Goal: Task Accomplishment & Management: Use online tool/utility

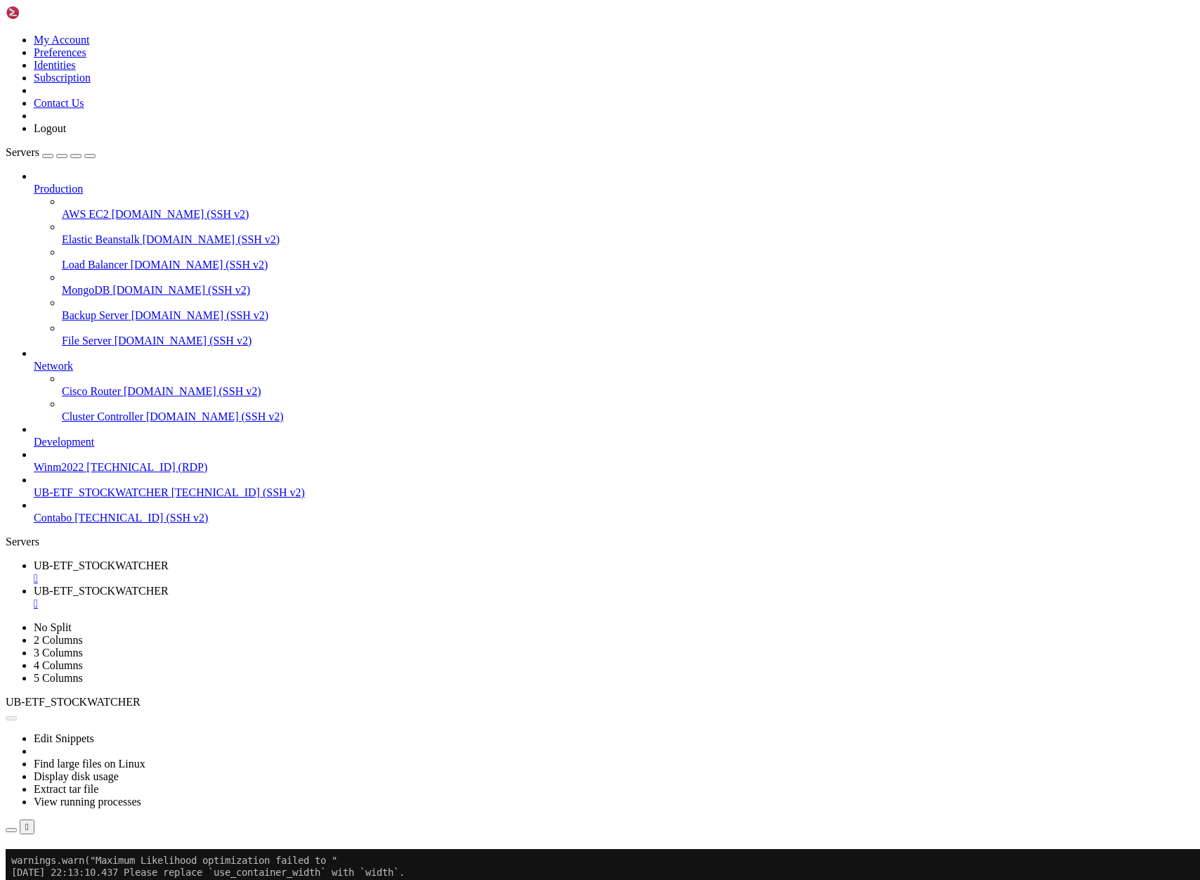
scroll to position [9092, 0]
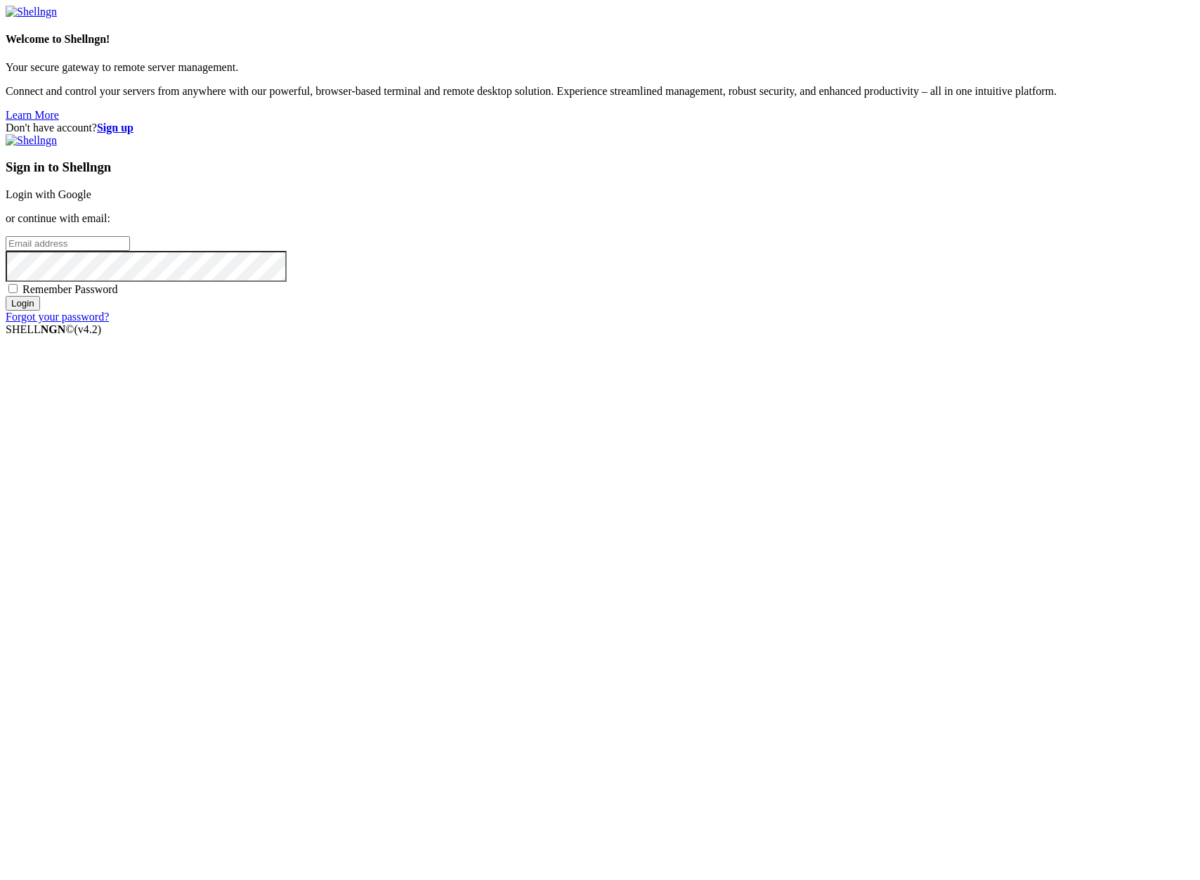
click at [130, 251] on input "email" at bounding box center [68, 243] width 124 height 15
type input "claude.berlouis@gmail.com"
click at [6, 296] on input "Login" at bounding box center [23, 303] width 34 height 15
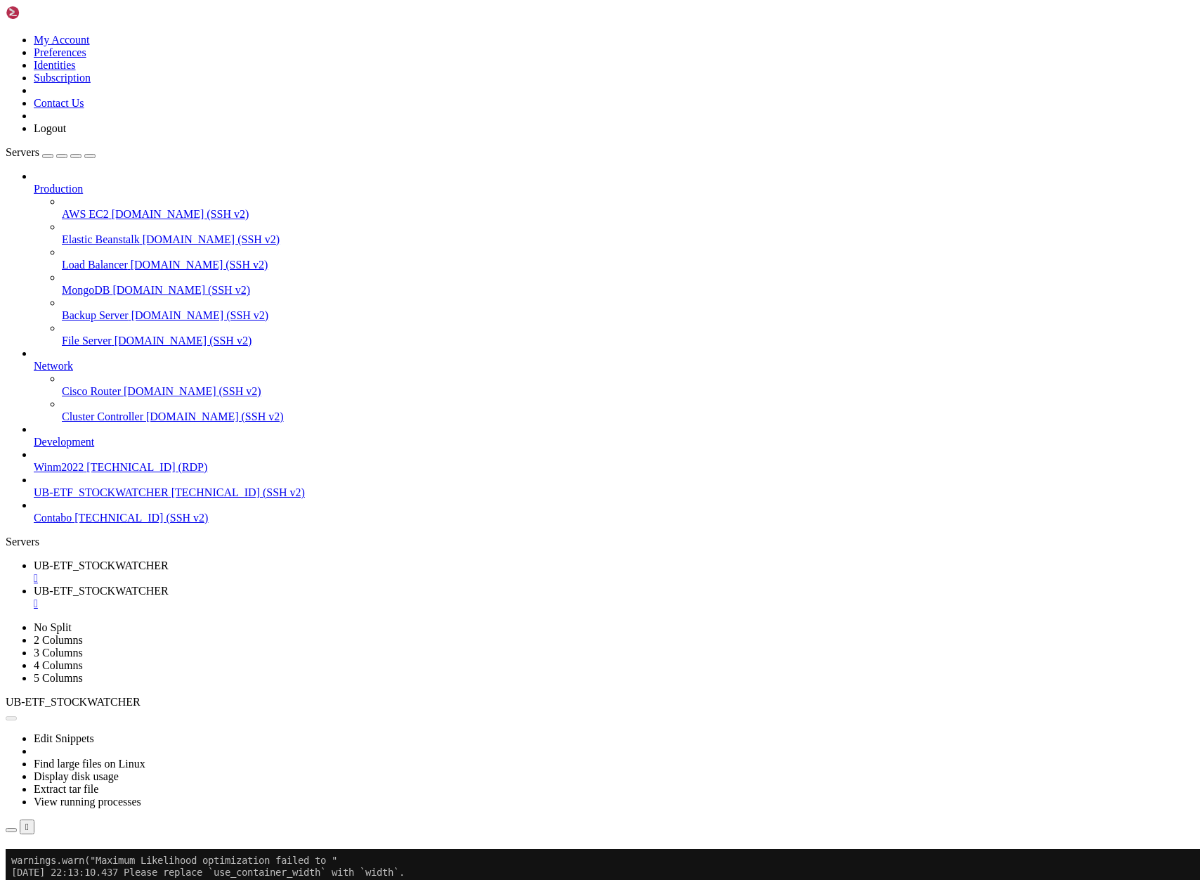
scroll to position [9092, 0]
click at [169, 559] on span "UB-ETF_STOCKWATCHER" at bounding box center [101, 565] width 135 height 12
click at [62, 861] on button "Reconnect" at bounding box center [34, 868] width 56 height 15
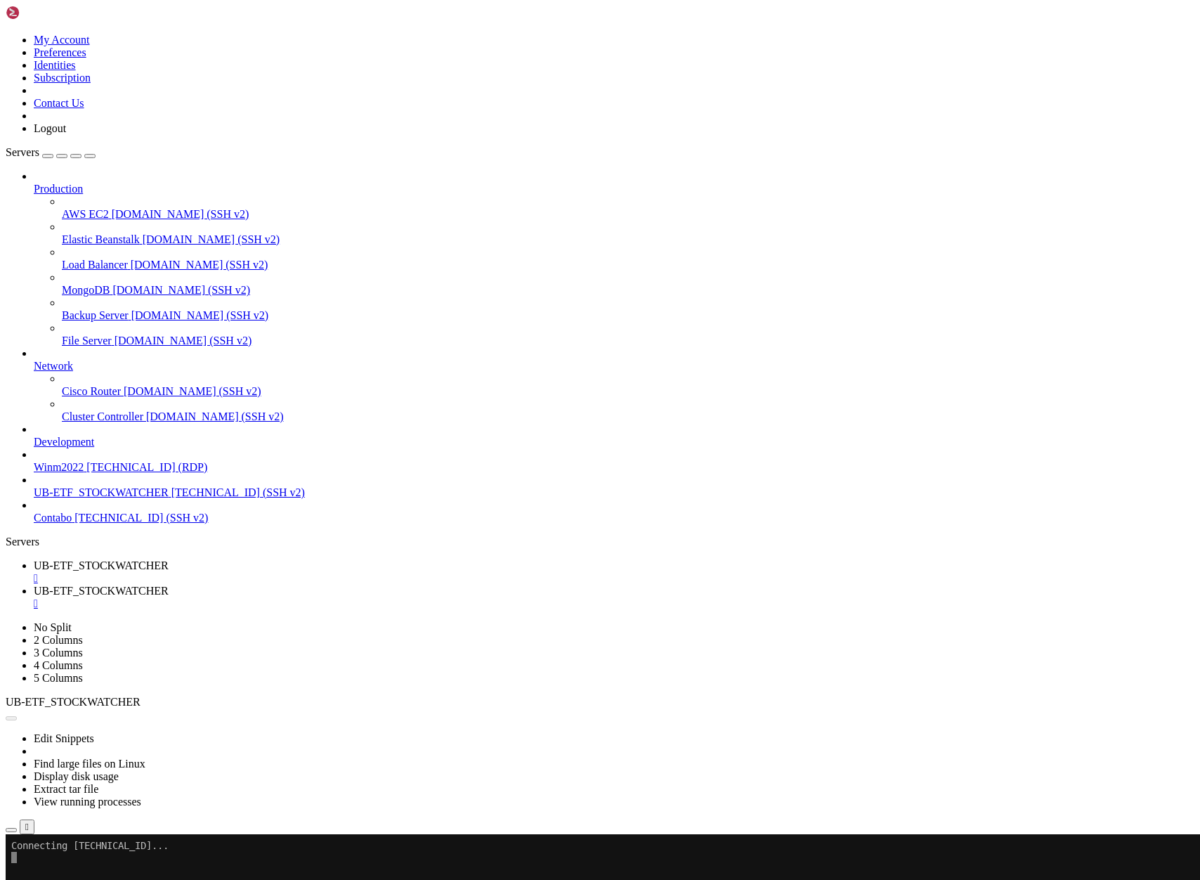
click at [386, 585] on link "UB-ETF_STOCKWATCHER " at bounding box center [614, 597] width 1161 height 25
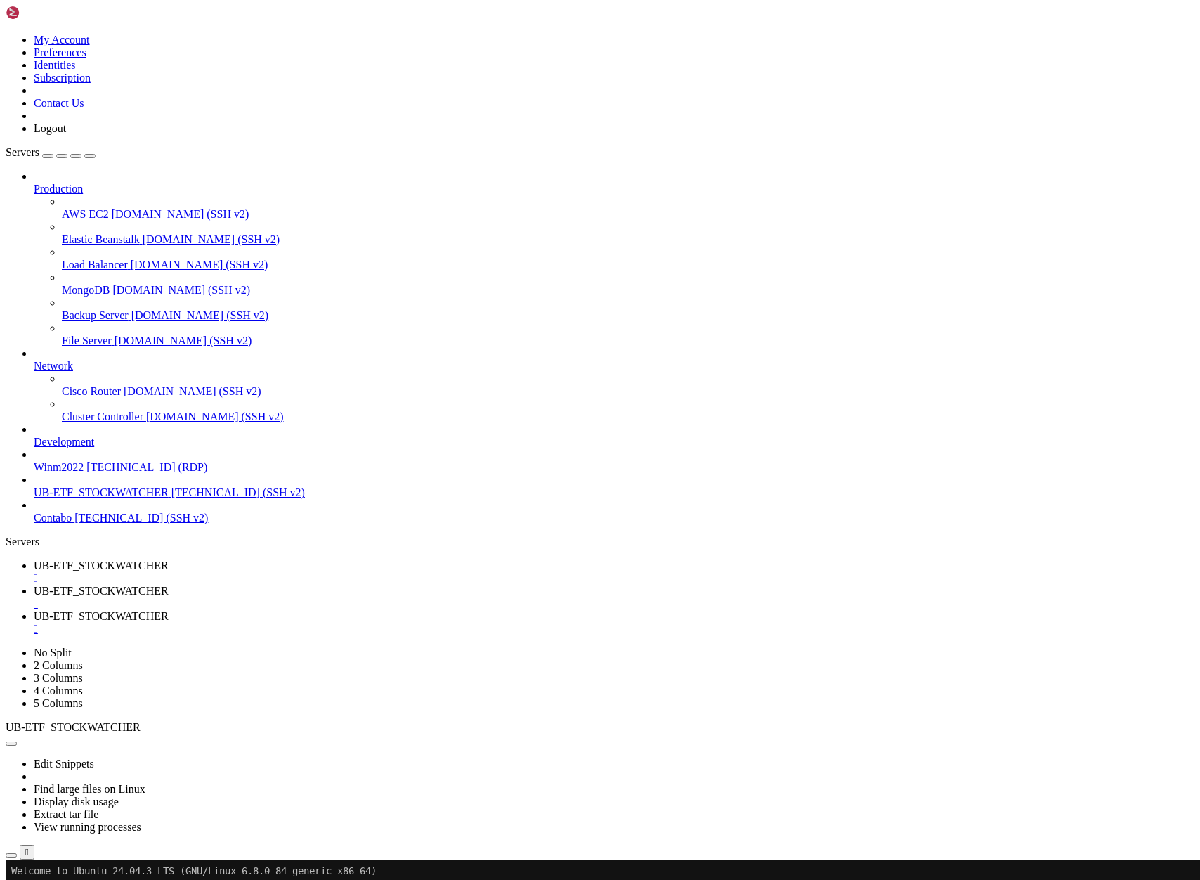
scroll to position [216, 0]
type input "/home/ubuntu/ProjectQT"
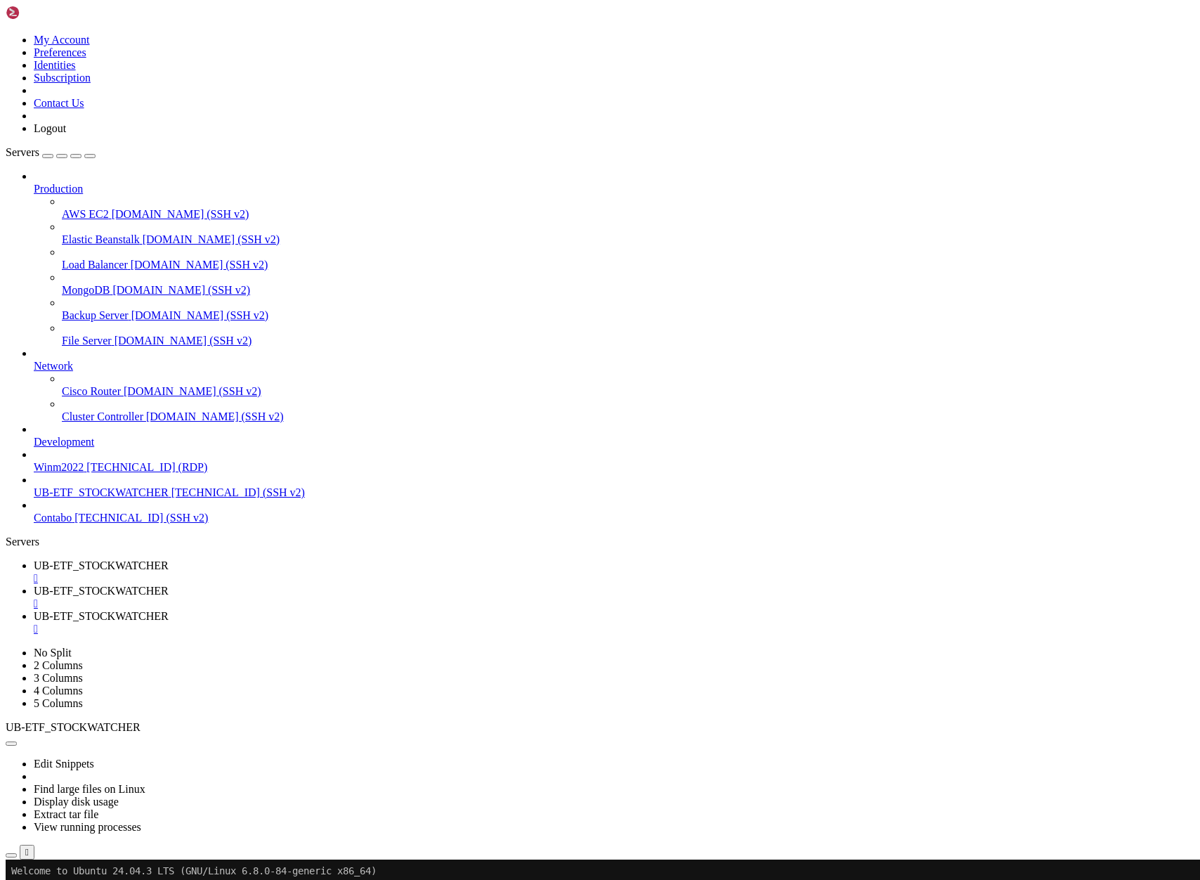
click at [169, 585] on span "UB-ETF_STOCKWATCHER" at bounding box center [101, 591] width 135 height 12
click at [169, 559] on span "UB-ETF_STOCKWATCHER" at bounding box center [101, 565] width 135 height 12
click at [169, 585] on span "UB-ETF_STOCKWATCHER" at bounding box center [101, 591] width 135 height 12
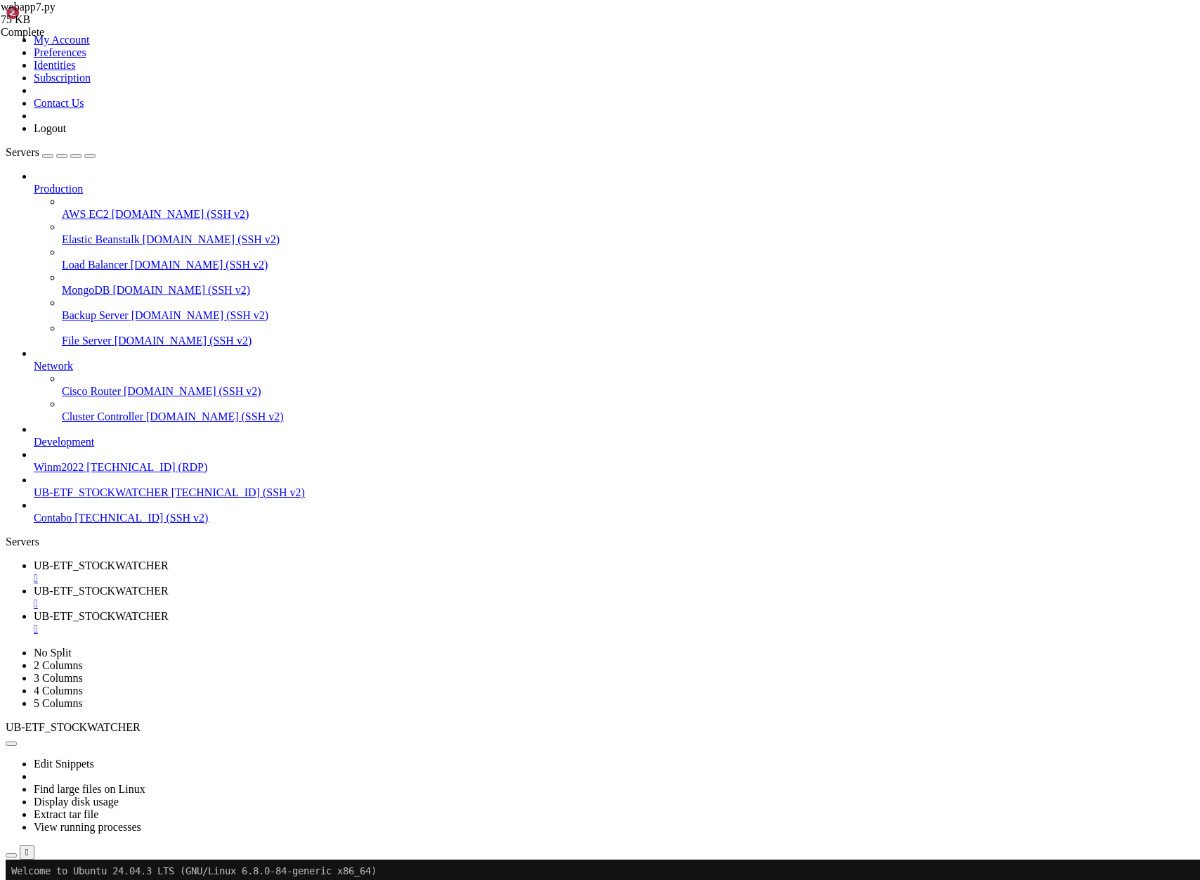
click at [169, 610] on span "UB-ETF_STOCKWATCHER" at bounding box center [101, 616] width 135 height 12
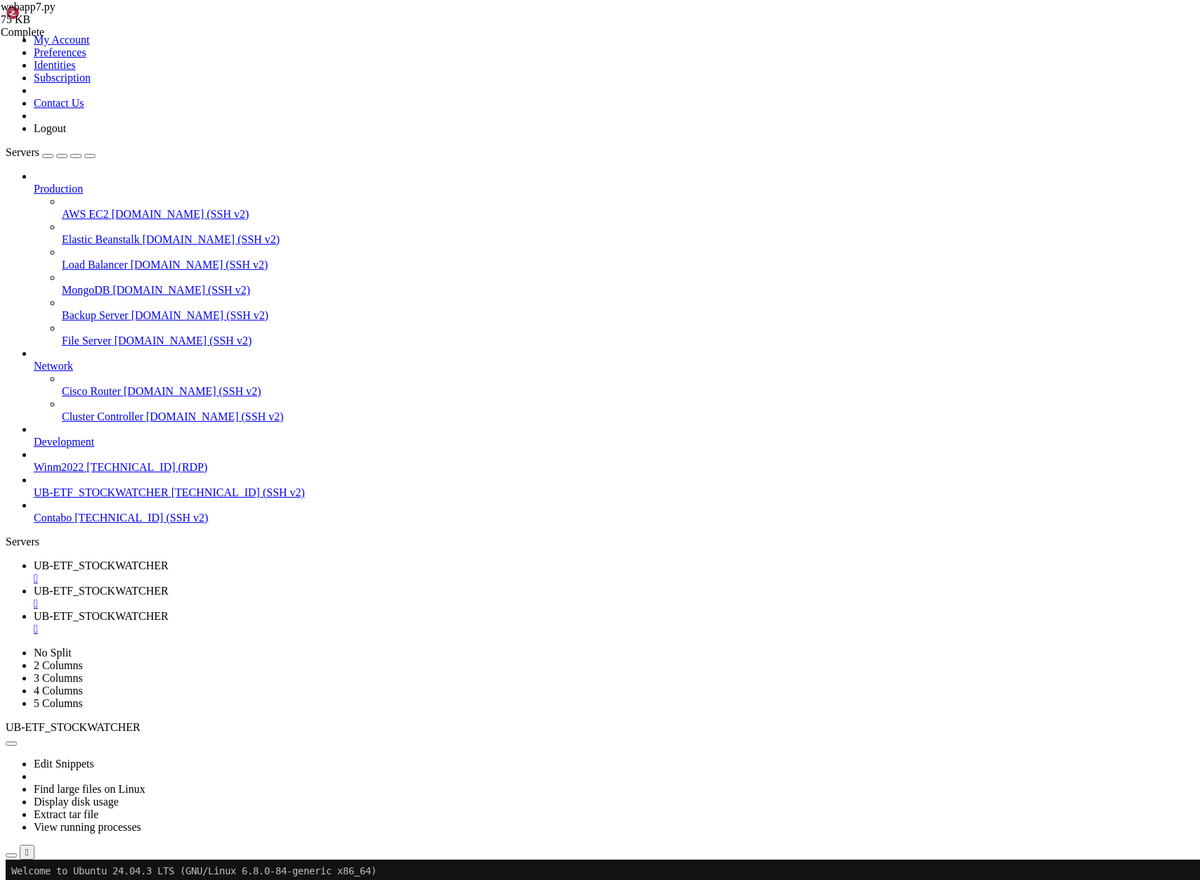
click at [559, 623] on div "" at bounding box center [614, 629] width 1161 height 13
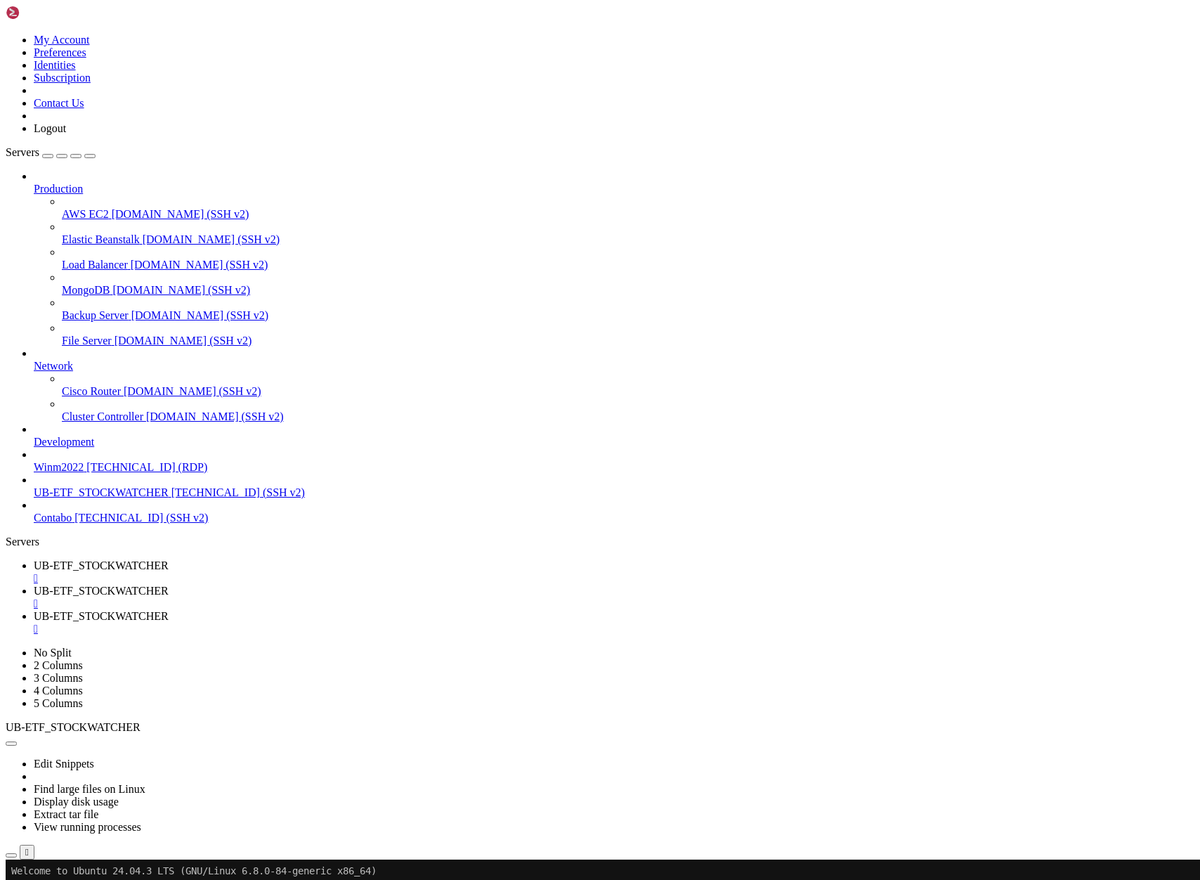
scroll to position [551, 0]
type input "/home/ubuntu/ProjectQT"
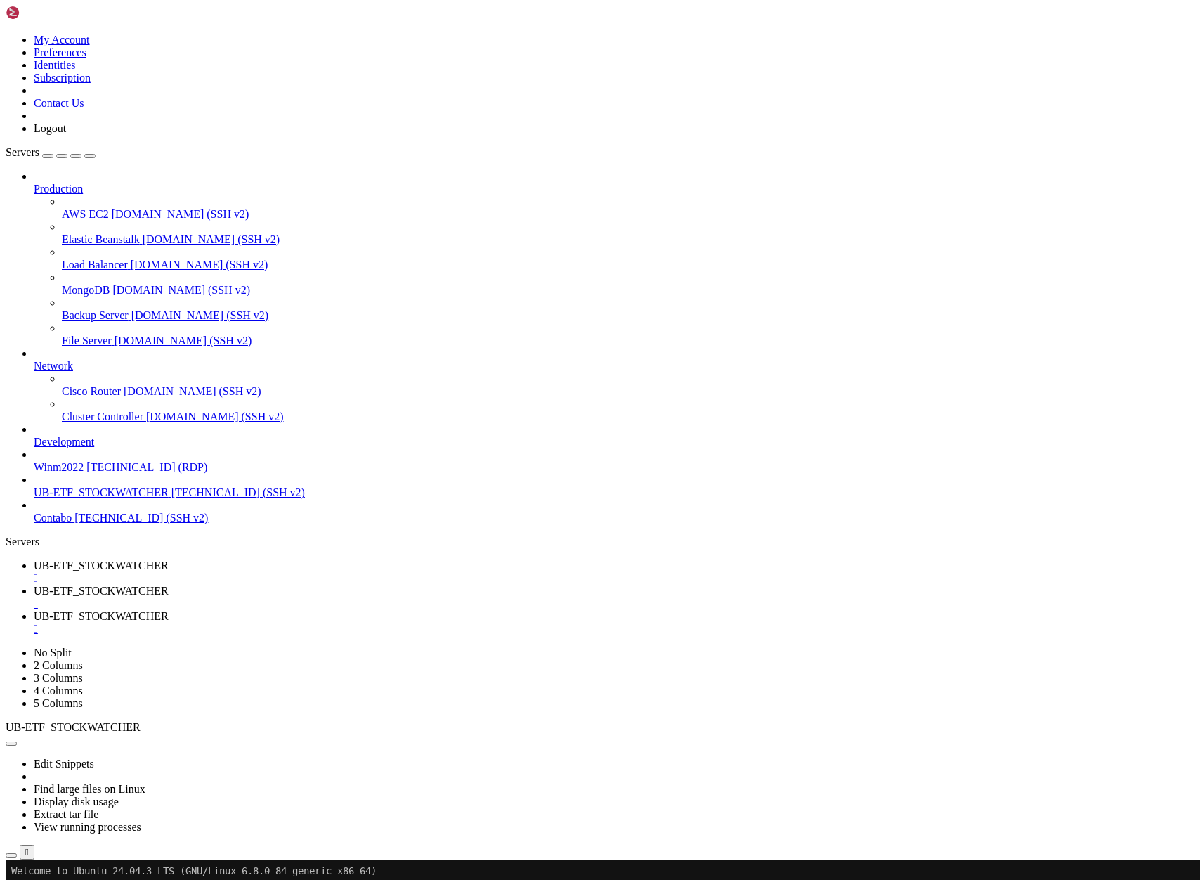
click at [169, 585] on span "UB-ETF_STOCKWATCHER" at bounding box center [101, 591] width 135 height 12
click at [169, 559] on span "UB-ETF_STOCKWATCHER" at bounding box center [101, 565] width 135 height 12
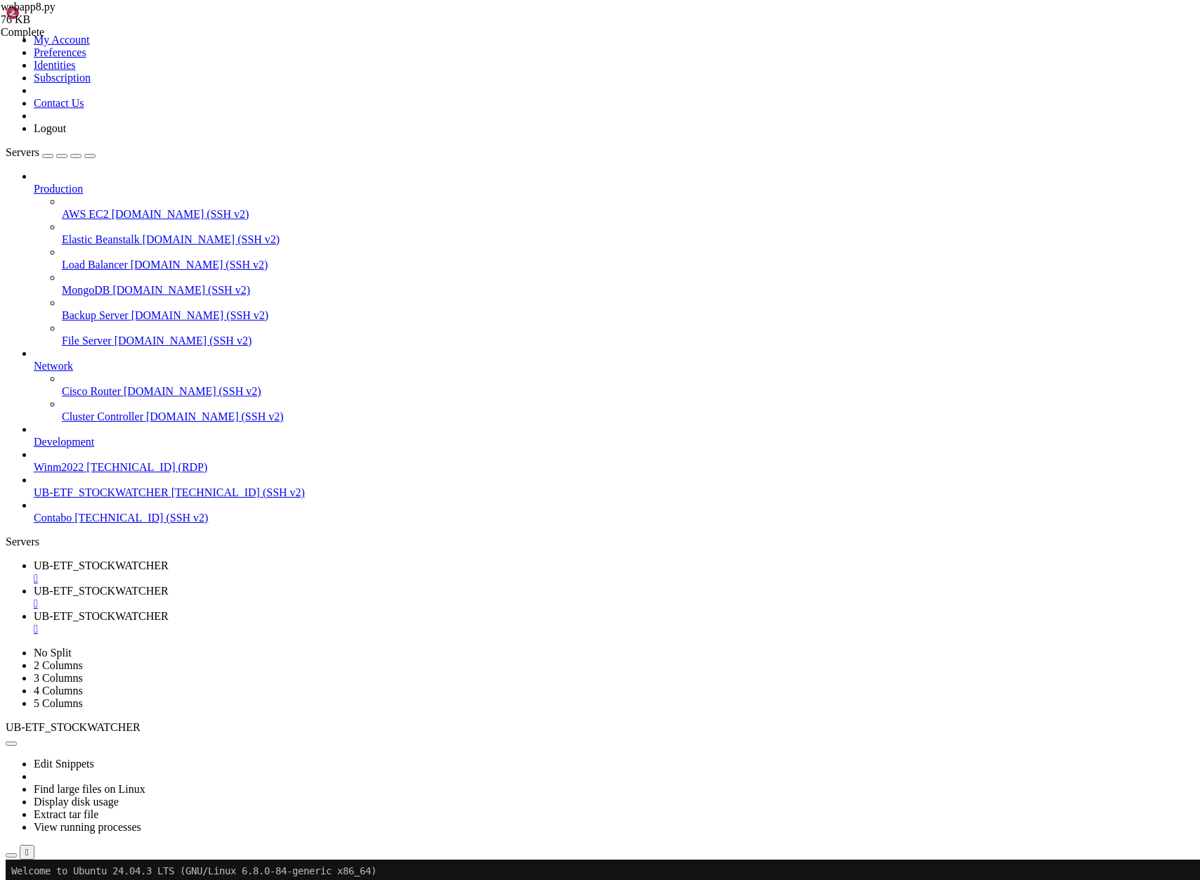
click at [169, 610] on span "UB-ETF_STOCKWATCHER" at bounding box center [101, 616] width 135 height 12
click at [556, 623] on div "" at bounding box center [614, 629] width 1161 height 13
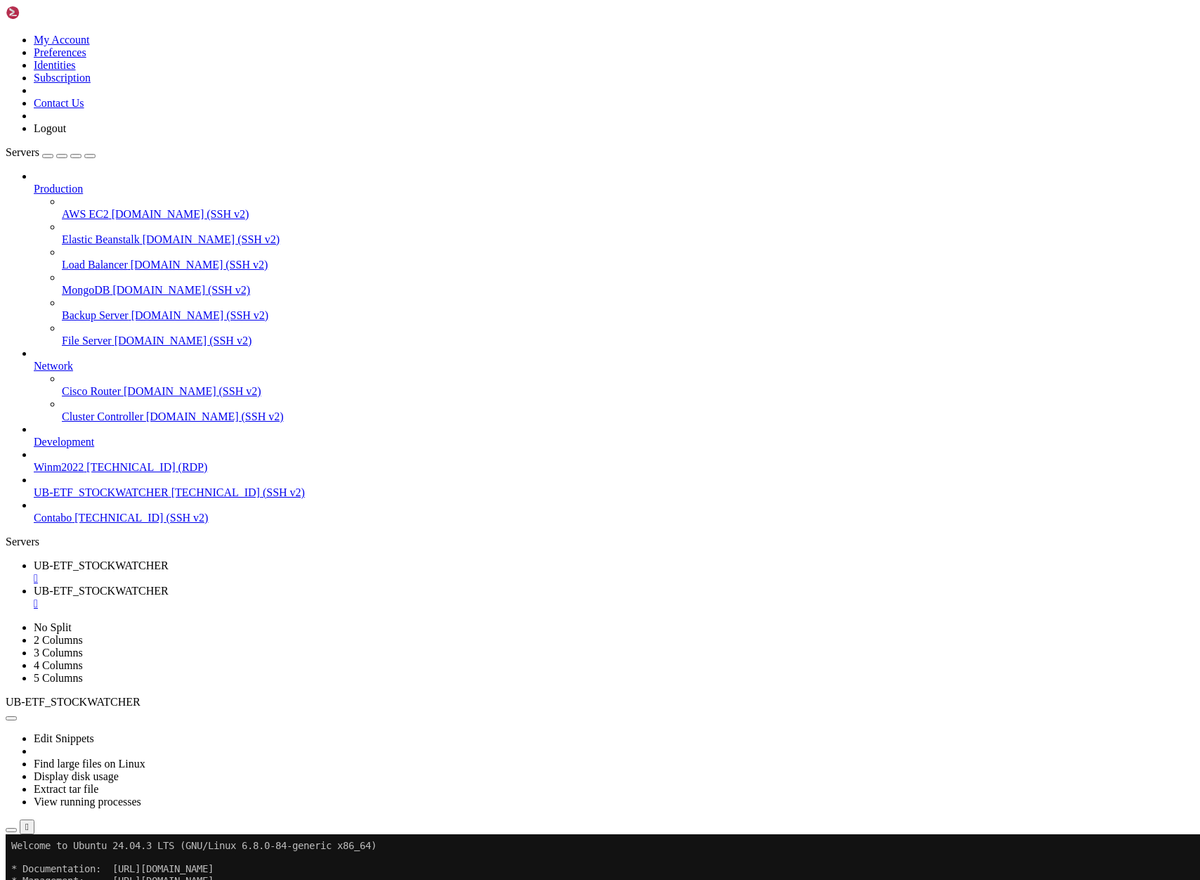
click at [169, 559] on span "UB-ETF_STOCKWATCHER" at bounding box center [101, 565] width 135 height 12
click at [169, 585] on span "UB-ETF_STOCKWATCHER" at bounding box center [101, 591] width 135 height 12
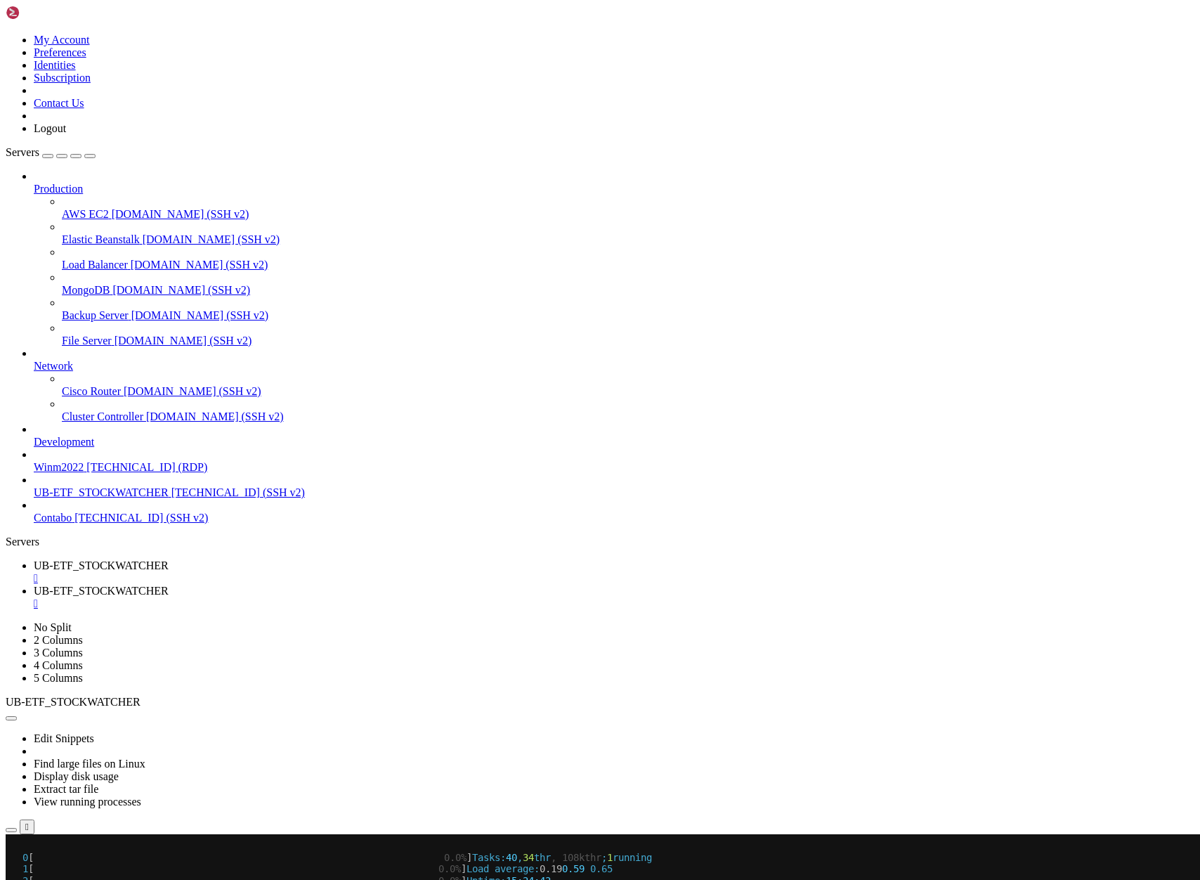
click at [169, 559] on span "UB-ETF_STOCKWATCHER" at bounding box center [101, 565] width 135 height 12
click at [169, 585] on span "UB-ETF_STOCKWATCHER" at bounding box center [101, 591] width 135 height 12
drag, startPoint x: 430, startPoint y: 1735, endPoint x: 11, endPoint y: 1703, distance: 419.9
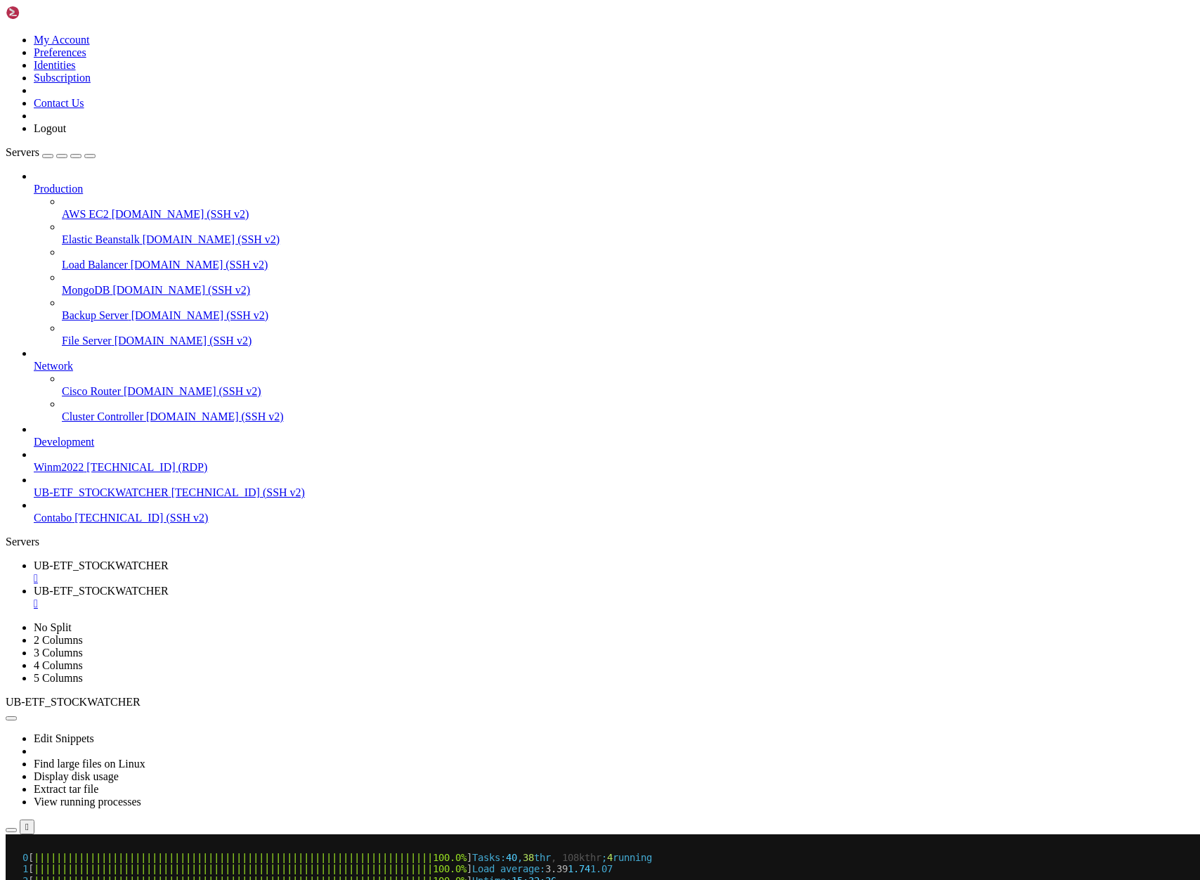
click at [169, 559] on span "UB-ETF_STOCKWATCHER" at bounding box center [101, 565] width 135 height 12
click at [169, 585] on span "UB-ETF_STOCKWATCHER" at bounding box center [101, 591] width 135 height 12
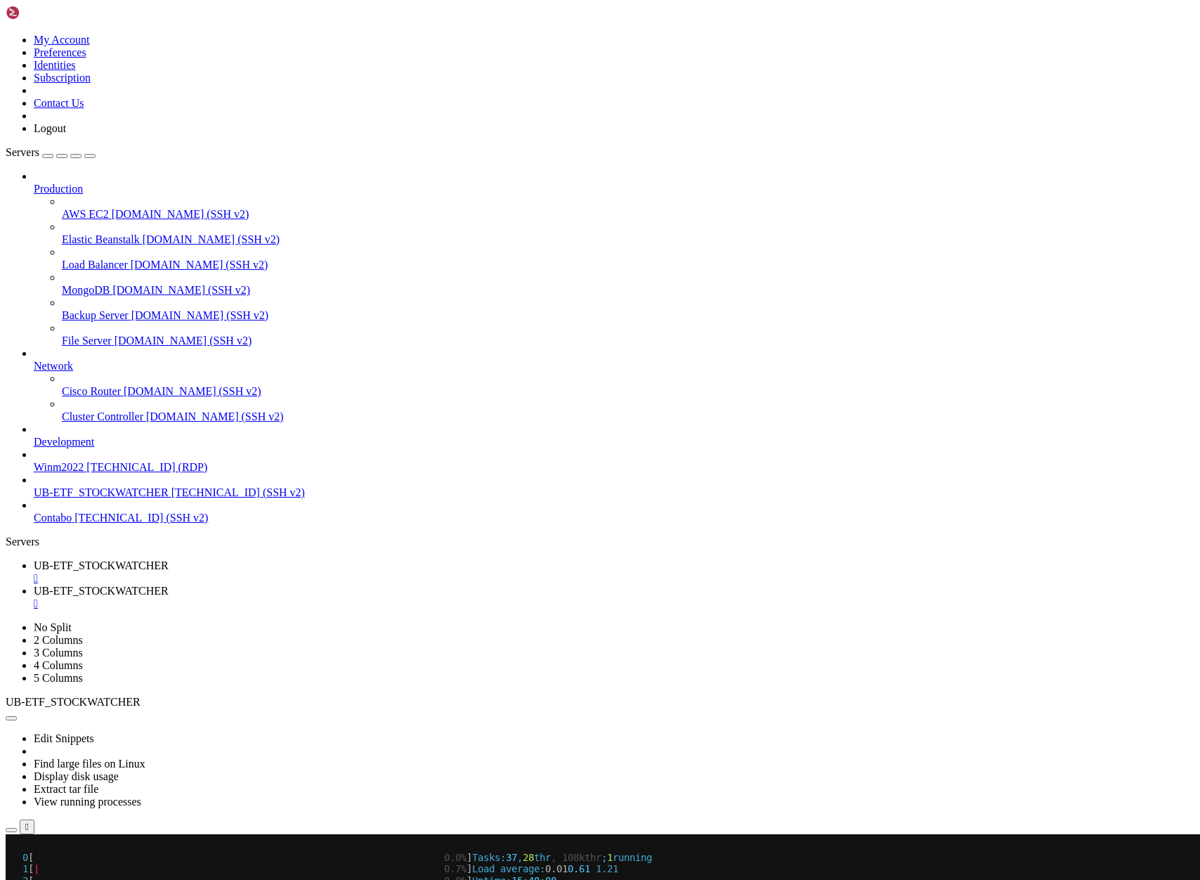
click at [169, 559] on span "UB-ETF_STOCKWATCHER" at bounding box center [101, 565] width 135 height 12
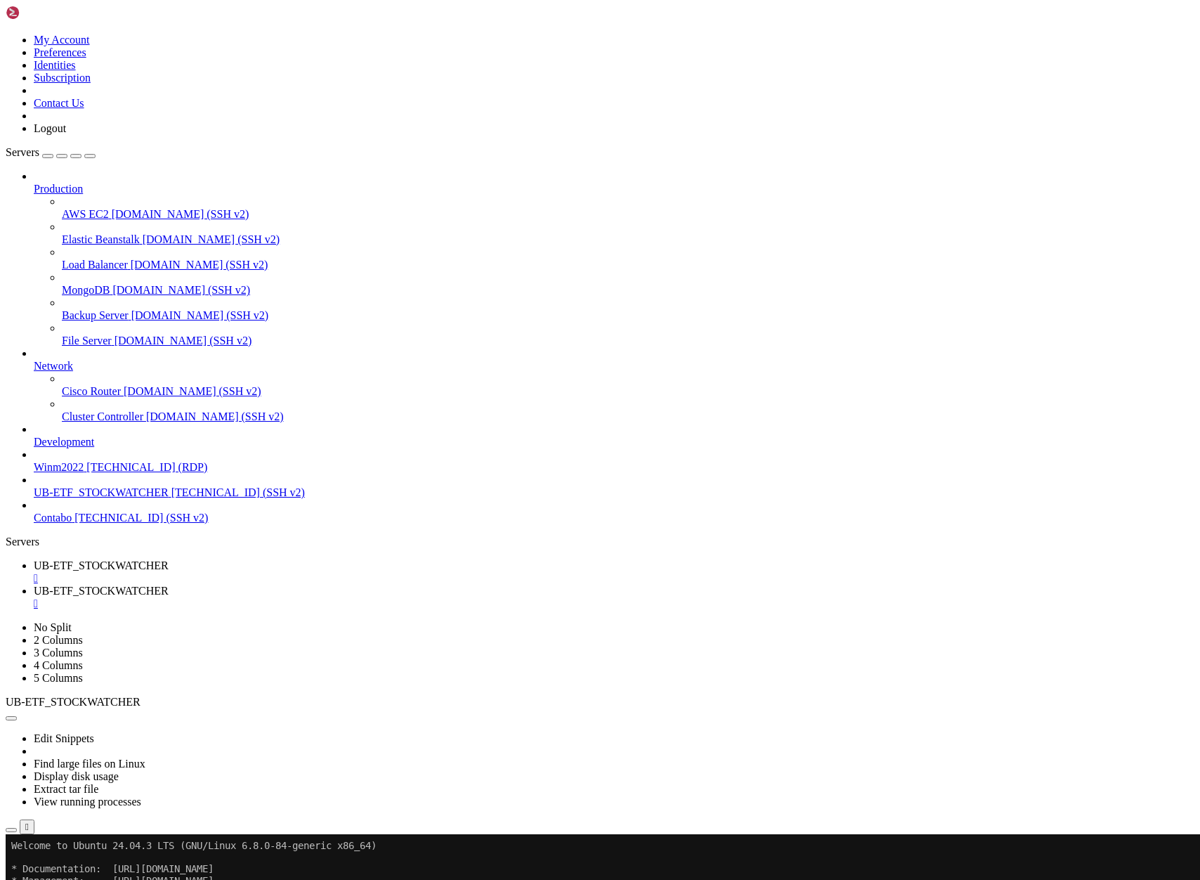
click at [169, 585] on span "UB-ETF_STOCKWATCHER" at bounding box center [101, 591] width 135 height 12
click at [169, 559] on span "UB-ETF_STOCKWATCHER" at bounding box center [101, 565] width 135 height 12
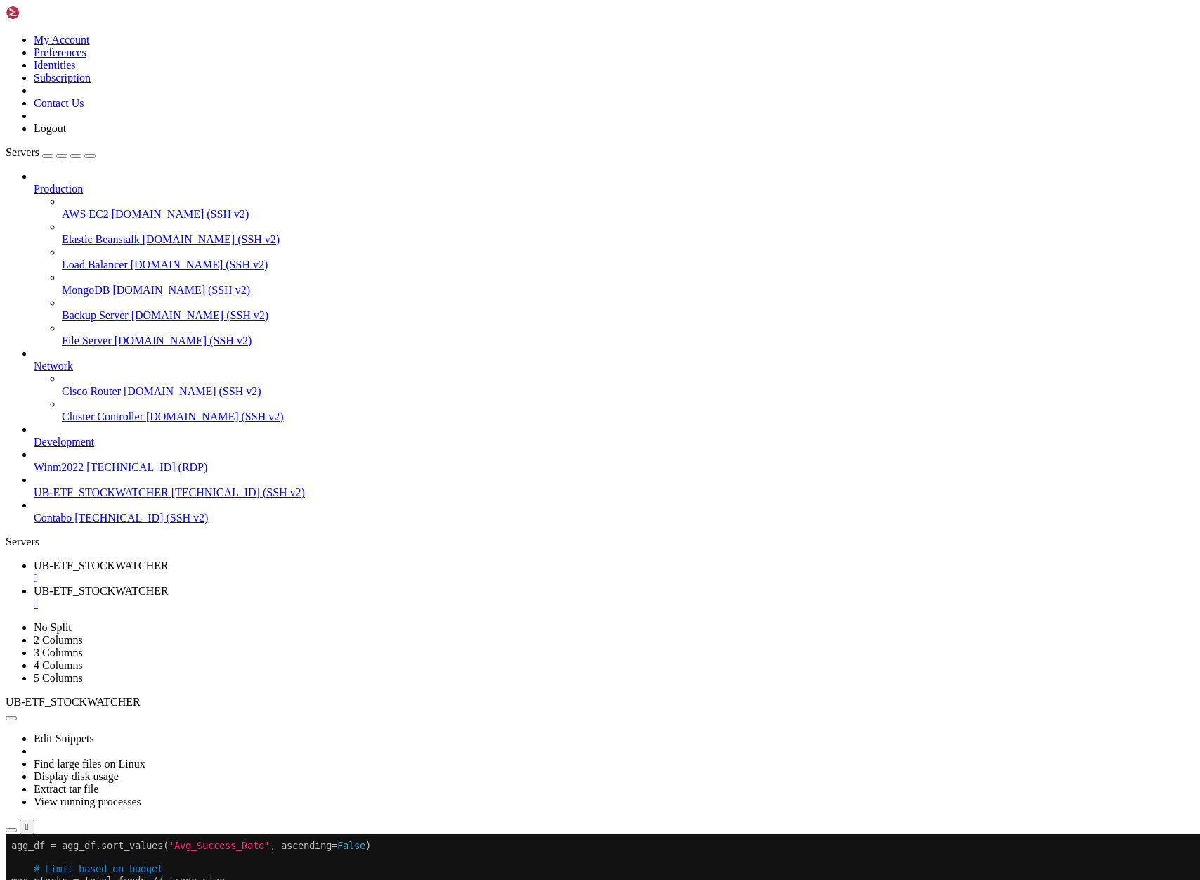
click at [11, 830] on icon "button" at bounding box center [11, 830] width 0 height 0
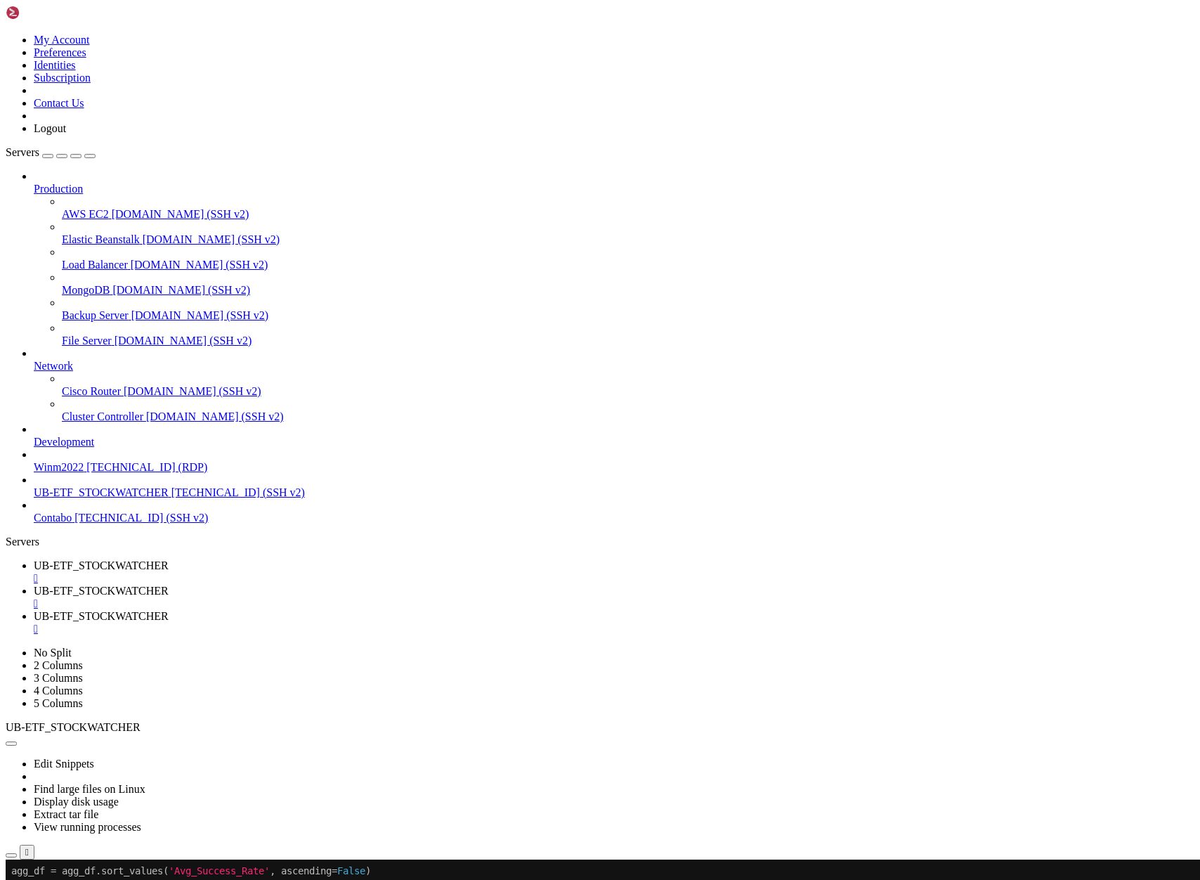
click at [169, 559] on span "UB-ETF_STOCKWATCHER" at bounding box center [101, 565] width 135 height 12
drag, startPoint x: 12, startPoint y: 1000, endPoint x: 441, endPoint y: 1619, distance: 753.3
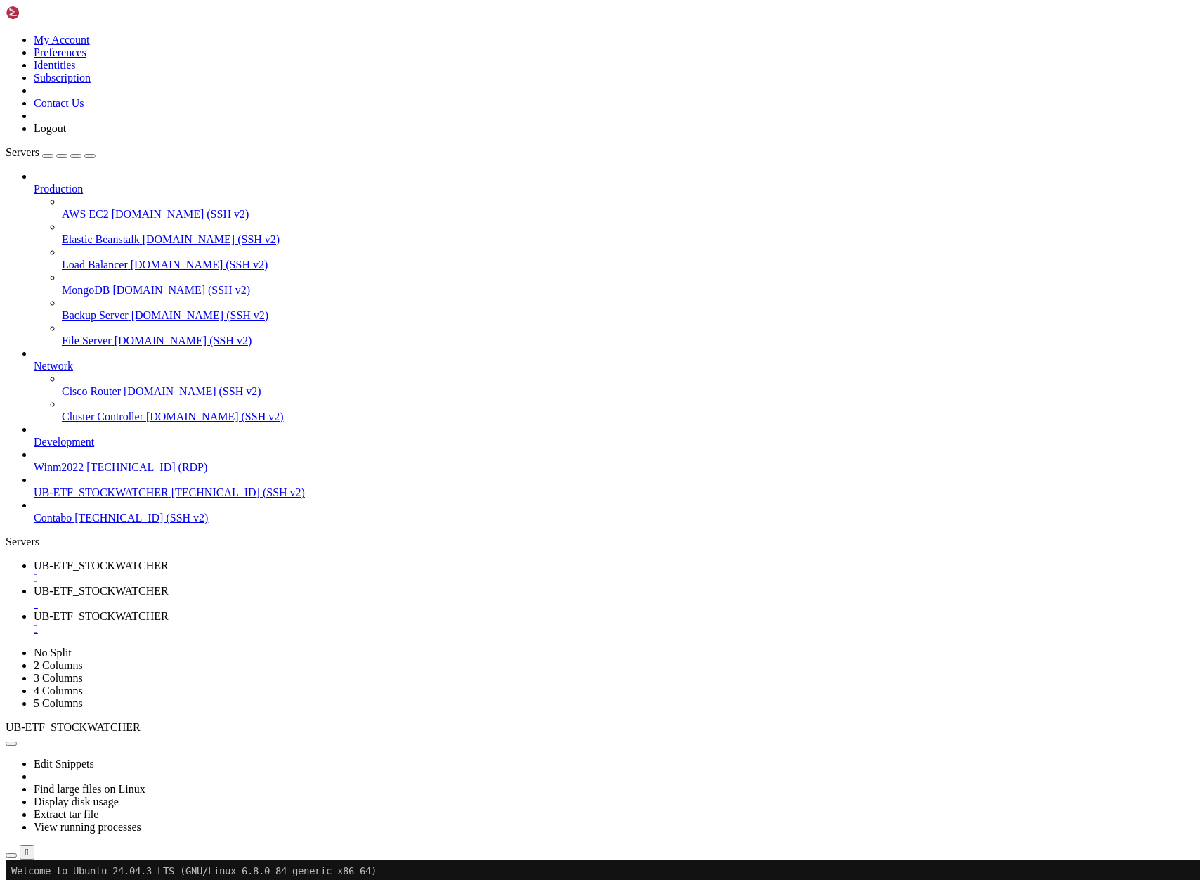
click at [169, 610] on span "UB-ETF_STOCKWATCHER" at bounding box center [101, 616] width 135 height 12
type input "/home/ubuntu/ProjectQT"
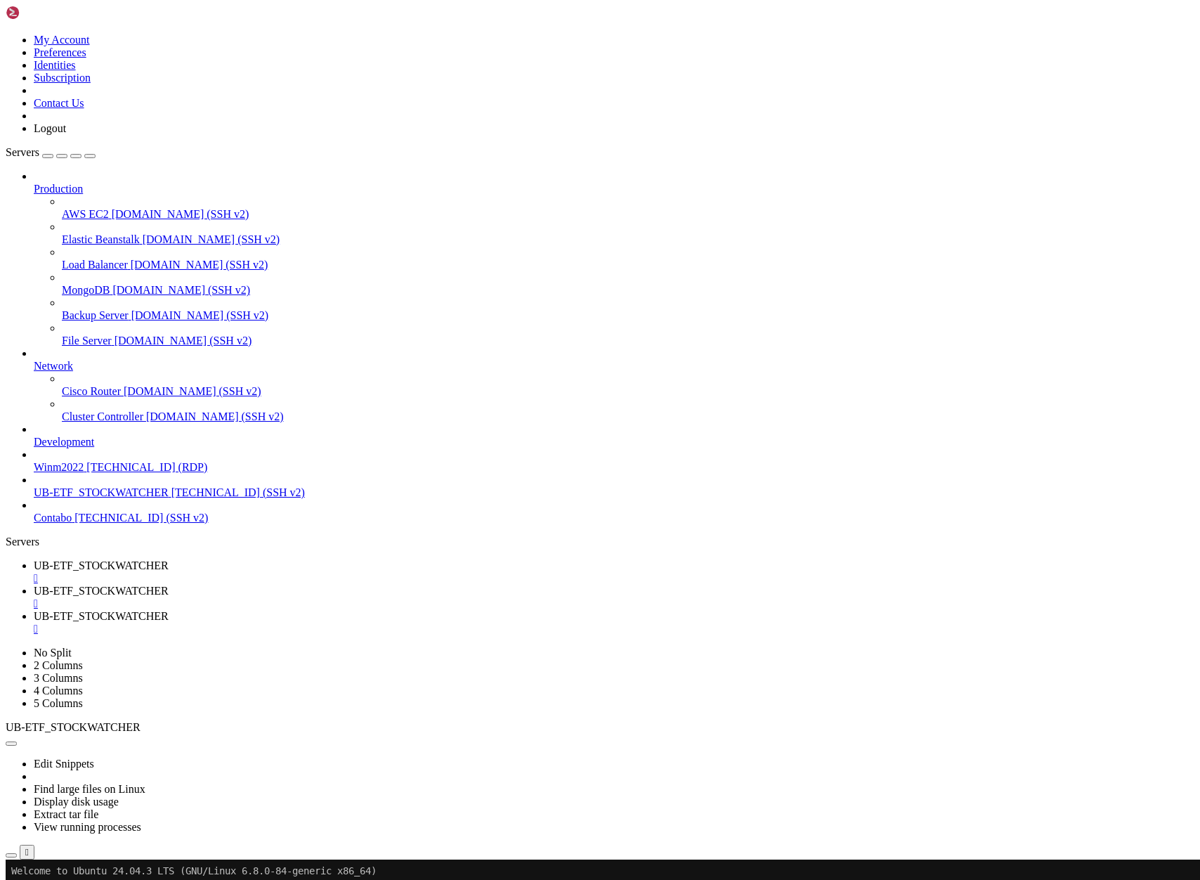
scroll to position [0, 0]
click at [169, 559] on span "UB-ETF_STOCKWATCHER" at bounding box center [101, 565] width 135 height 12
copy span "check_date"
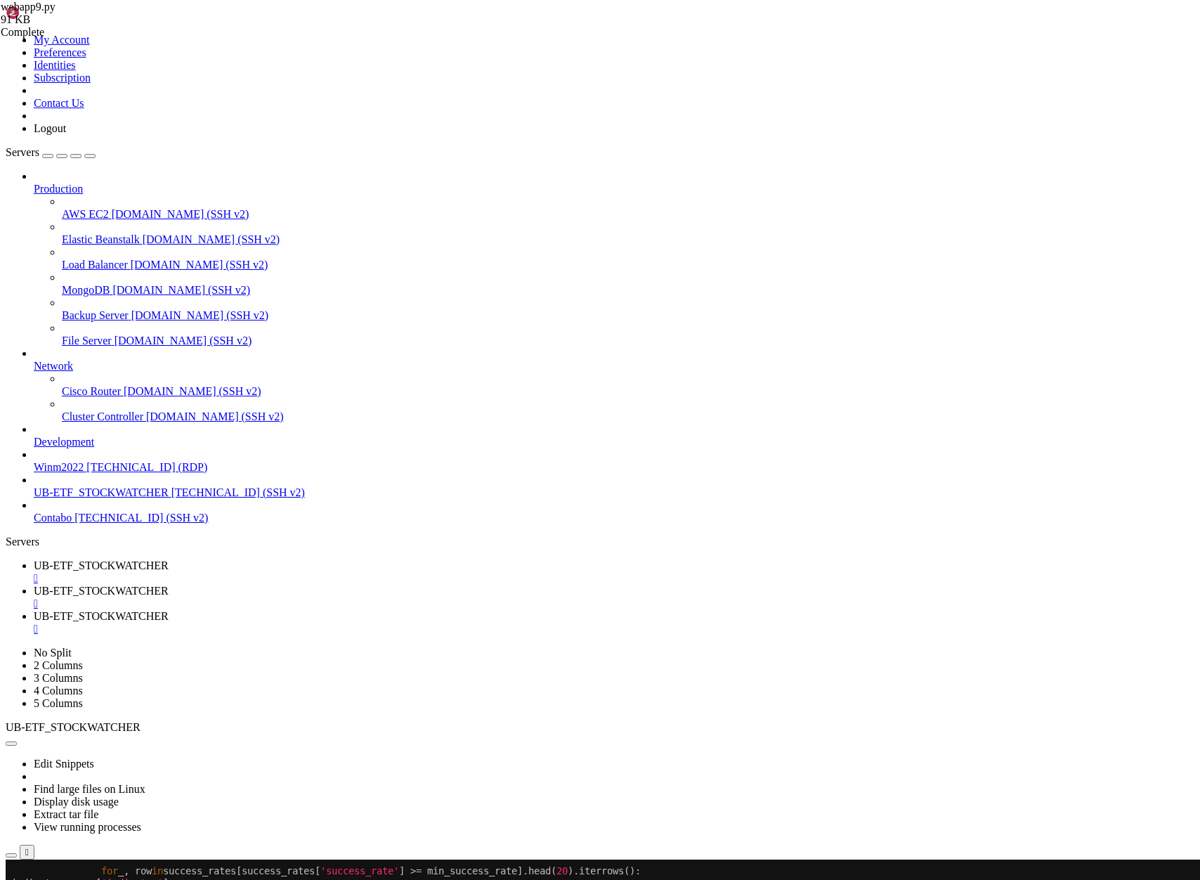
drag, startPoint x: 185, startPoint y: 1542, endPoint x: 110, endPoint y: 1500, distance: 86.2
drag, startPoint x: 14, startPoint y: 1024, endPoint x: 230, endPoint y: 1022, distance: 215.7
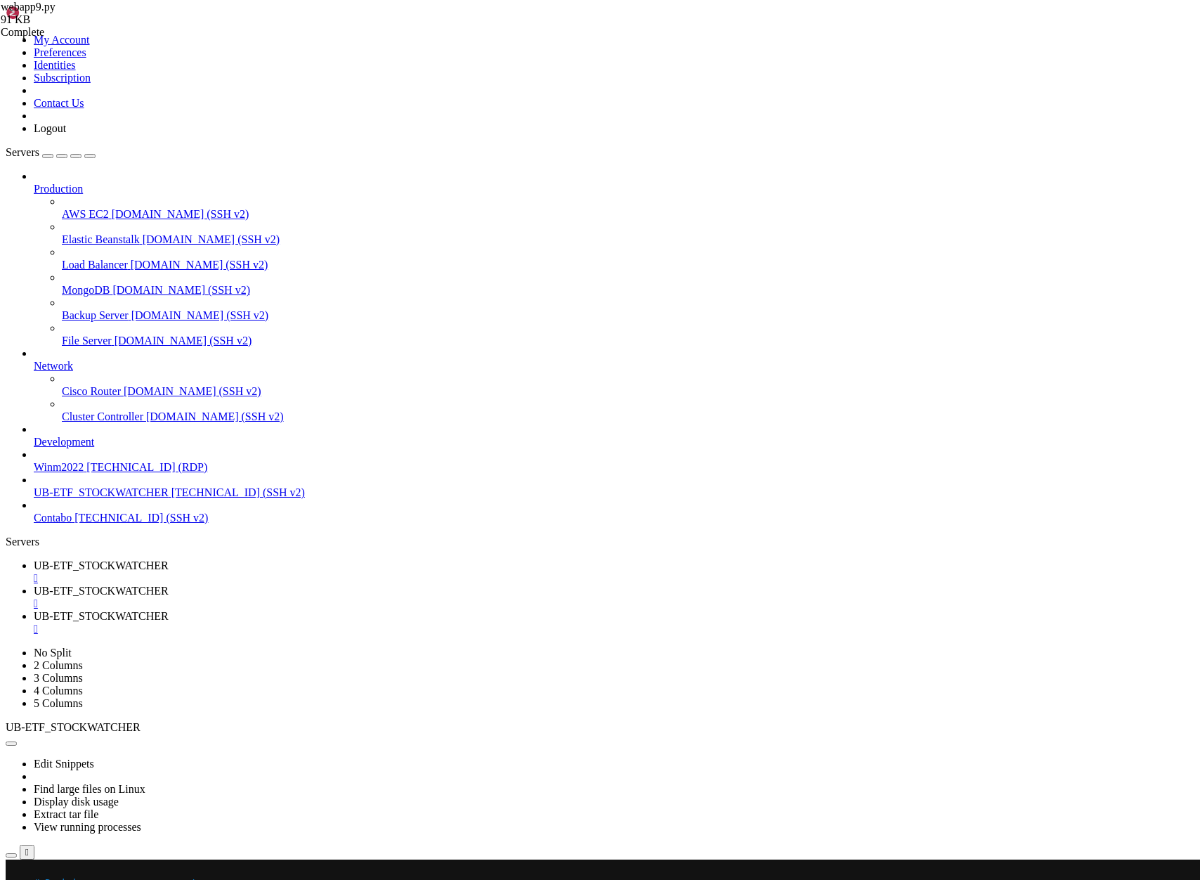
copy x-row "ef process_ticker_for_recommendation"
